Goal: Find contact information: Find contact information

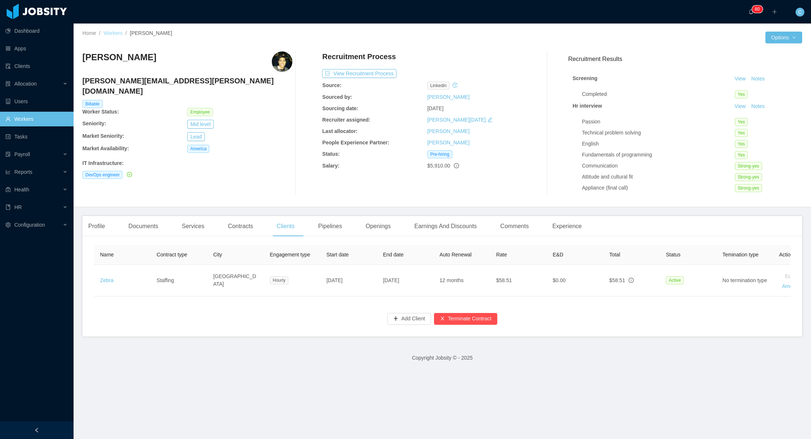
click at [115, 36] on link "Workers" at bounding box center [112, 33] width 19 height 6
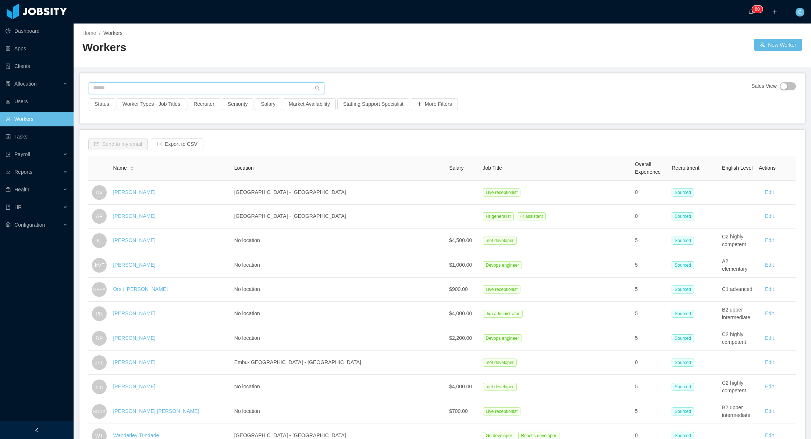
click at [169, 88] on input "text" at bounding box center [207, 88] width 236 height 12
type input "**********"
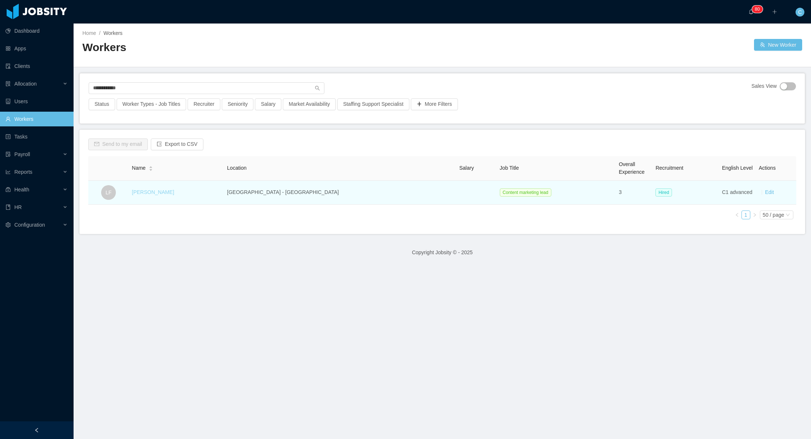
click at [151, 193] on link "[PERSON_NAME]" at bounding box center [153, 192] width 42 height 6
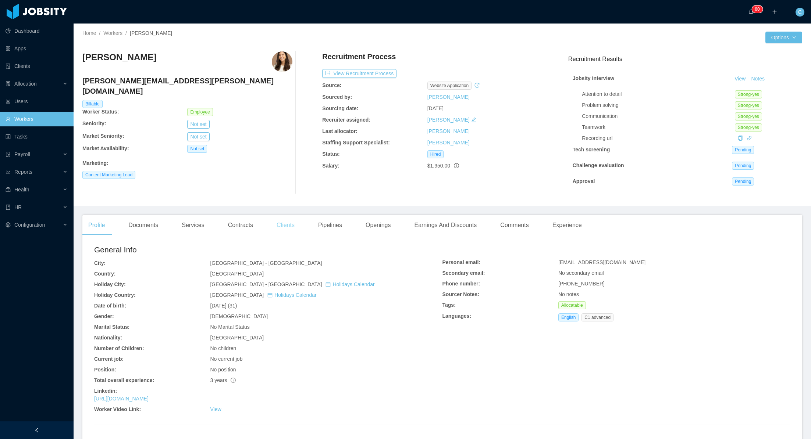
click at [293, 228] on div "Clients" at bounding box center [286, 225] width 30 height 21
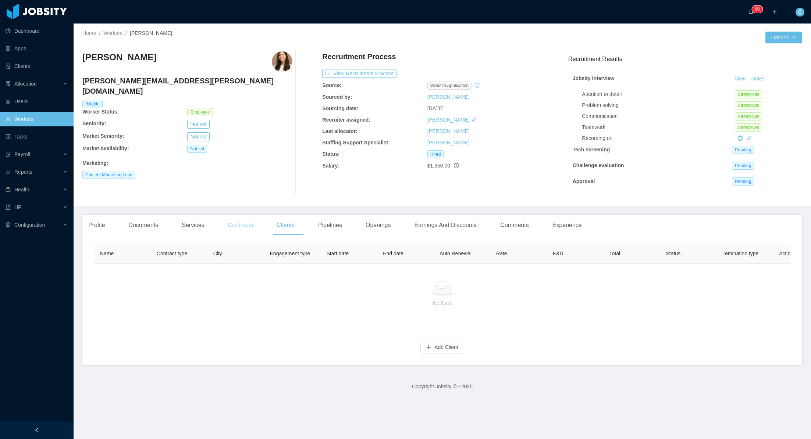
click at [242, 227] on div "Contracts" at bounding box center [240, 225] width 37 height 21
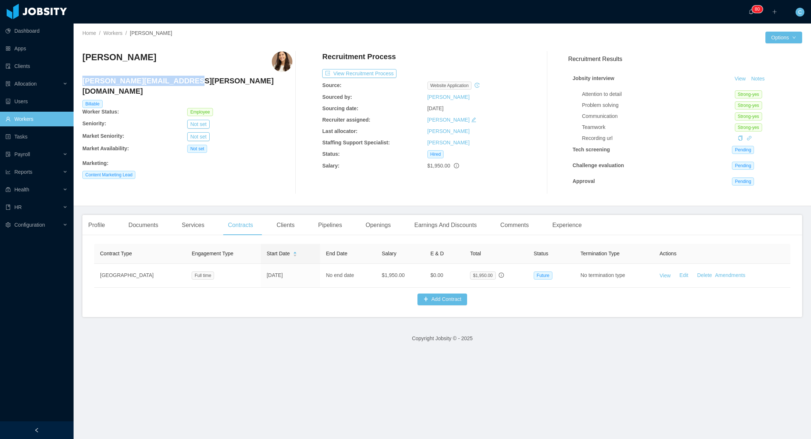
drag, startPoint x: 82, startPoint y: 81, endPoint x: 172, endPoint y: 80, distance: 89.4
click at [172, 80] on h4 "[PERSON_NAME][EMAIL_ADDRESS][PERSON_NAME][DOMAIN_NAME]" at bounding box center [187, 86] width 210 height 21
copy h4 "[PERSON_NAME][EMAIL_ADDRESS][PERSON_NAME][DOMAIN_NAME]"
